Goal: Use online tool/utility: Utilize a website feature to perform a specific function

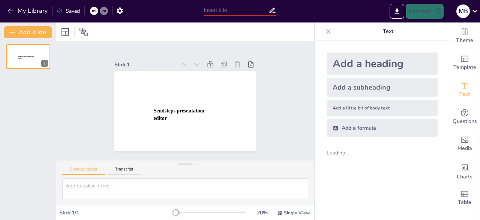
type input "New Sendsteps"
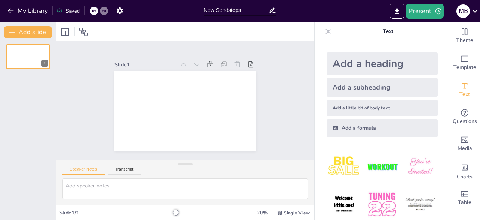
click at [31, 99] on div "1" at bounding box center [28, 129] width 56 height 182
click at [465, 93] on span "Text" at bounding box center [464, 94] width 10 height 8
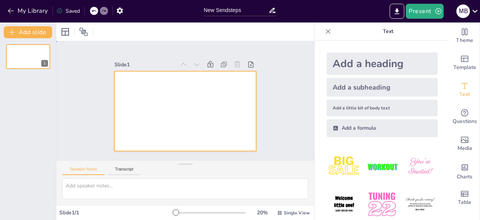
click at [180, 107] on div at bounding box center [185, 111] width 142 height 80
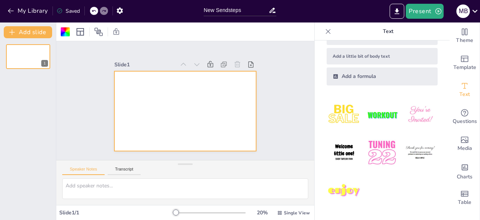
click at [345, 115] on img at bounding box center [343, 114] width 35 height 35
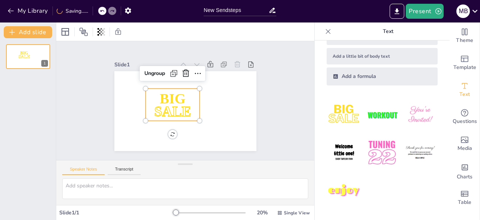
click at [350, 153] on img at bounding box center [343, 152] width 35 height 35
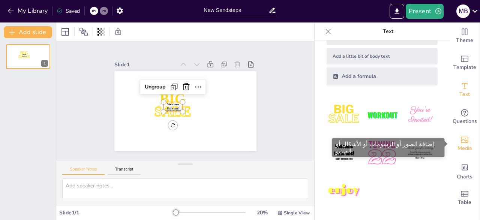
click at [462, 146] on span "Media" at bounding box center [464, 148] width 15 height 8
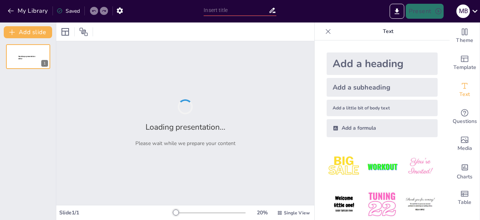
type input "Imported نعيم الجنة.pptx"
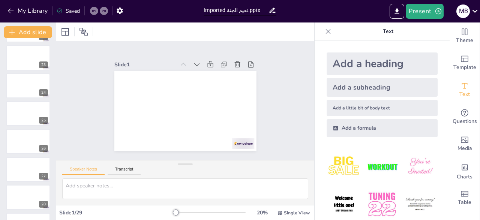
scroll to position [636, 0]
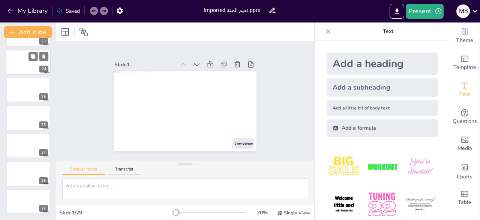
click at [21, 63] on div at bounding box center [28, 61] width 45 height 25
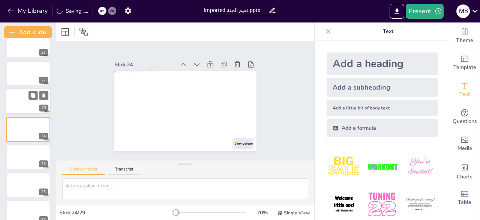
click at [28, 103] on div at bounding box center [28, 101] width 45 height 25
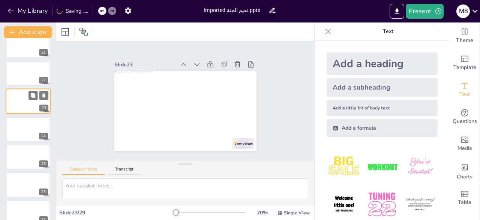
scroll to position [541, 0]
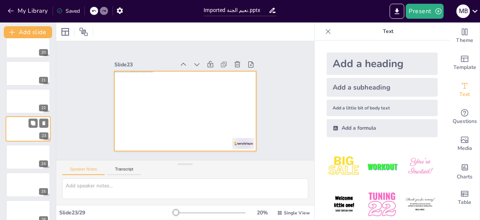
click at [27, 136] on div at bounding box center [28, 129] width 45 height 25
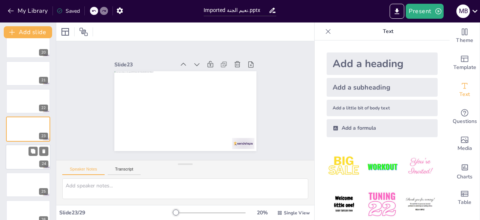
click at [28, 162] on div at bounding box center [28, 156] width 45 height 25
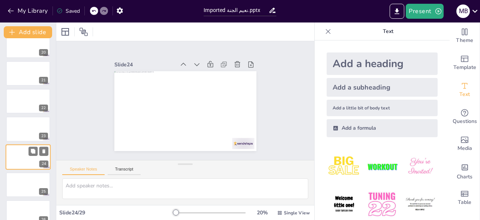
scroll to position [569, 0]
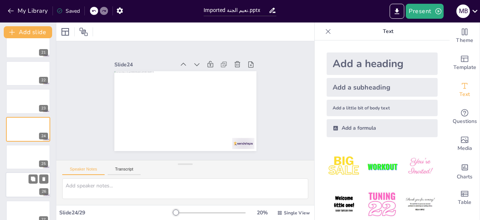
click at [28, 186] on div at bounding box center [28, 184] width 45 height 25
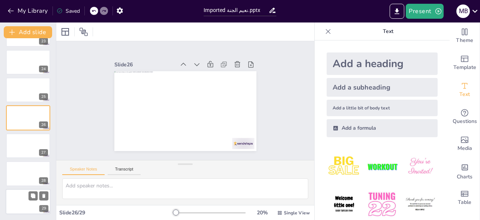
click at [30, 204] on div at bounding box center [28, 201] width 45 height 25
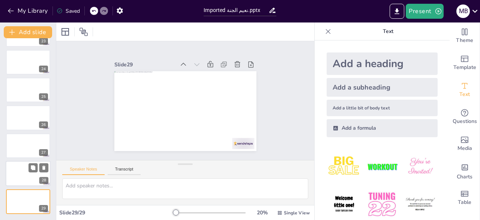
click at [20, 175] on div at bounding box center [28, 173] width 45 height 25
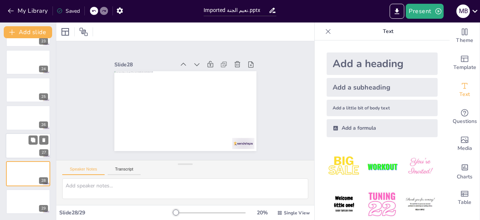
click at [21, 146] on div at bounding box center [28, 145] width 45 height 25
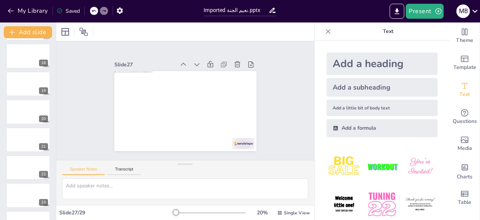
scroll to position [474, 0]
click at [126, 172] on button "Transcript" at bounding box center [124, 171] width 33 height 8
click at [126, 168] on button "Transcript" at bounding box center [124, 171] width 33 height 8
click at [86, 168] on button "Speaker Notes" at bounding box center [83, 171] width 42 height 8
click at [21, 51] on div at bounding box center [28, 56] width 45 height 25
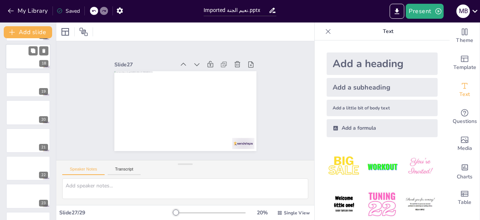
scroll to position [401, 0]
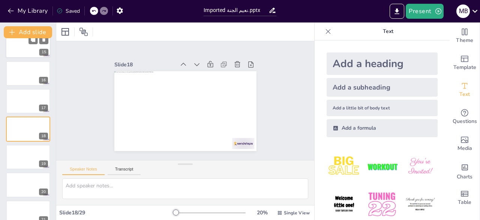
click at [19, 49] on div at bounding box center [28, 45] width 45 height 25
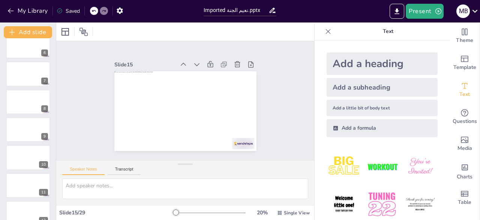
scroll to position [0, 0]
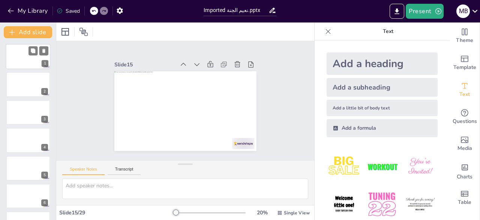
click at [31, 61] on div at bounding box center [28, 56] width 45 height 25
click at [33, 84] on div at bounding box center [28, 84] width 45 height 25
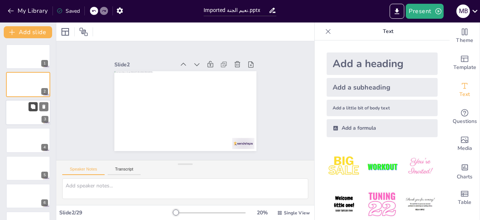
click at [34, 108] on icon at bounding box center [33, 106] width 4 height 4
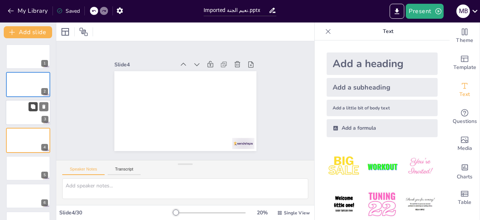
scroll to position [11, 0]
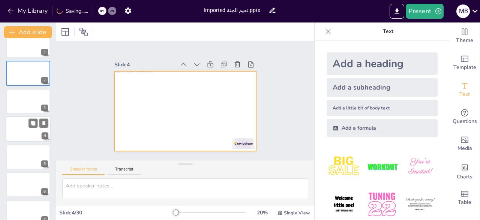
click at [33, 134] on div at bounding box center [28, 128] width 45 height 25
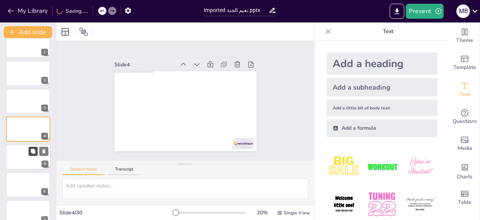
click at [34, 155] on button at bounding box center [32, 151] width 9 height 9
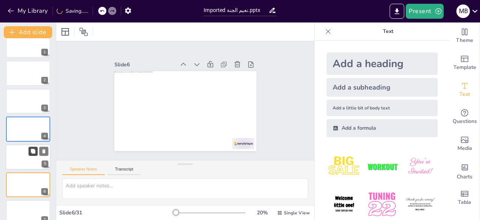
scroll to position [67, 0]
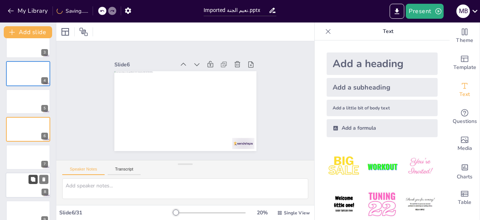
click at [30, 183] on button at bounding box center [32, 179] width 9 height 9
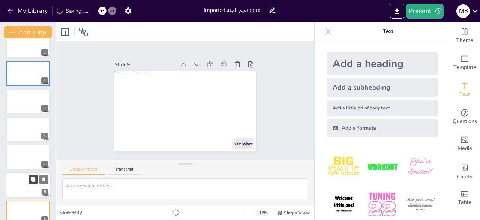
scroll to position [151, 0]
